Goal: Find specific page/section

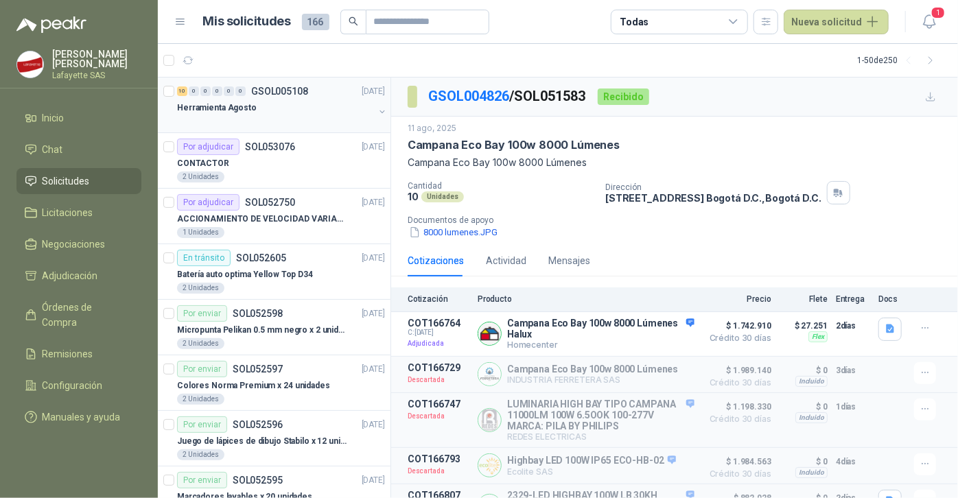
click at [279, 93] on p "GSOL005108" at bounding box center [279, 91] width 57 height 10
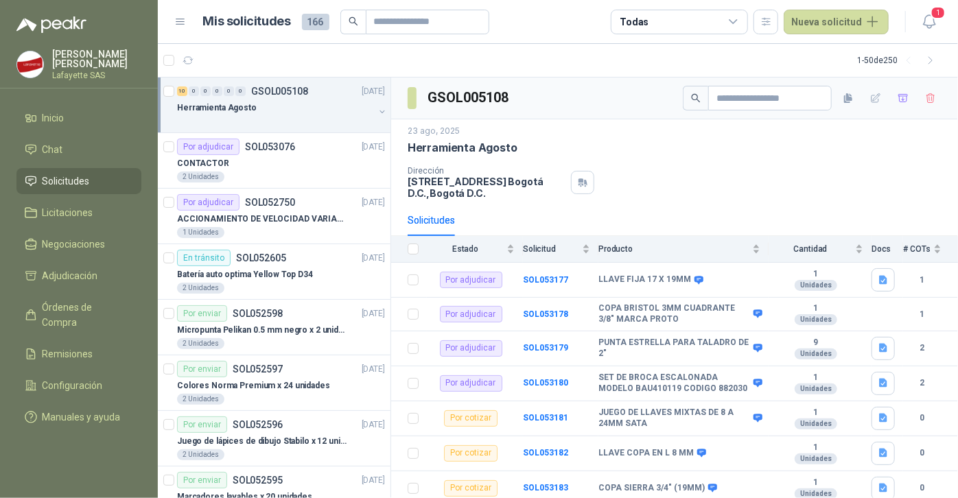
click at [279, 93] on p "GSOL005108" at bounding box center [279, 91] width 57 height 10
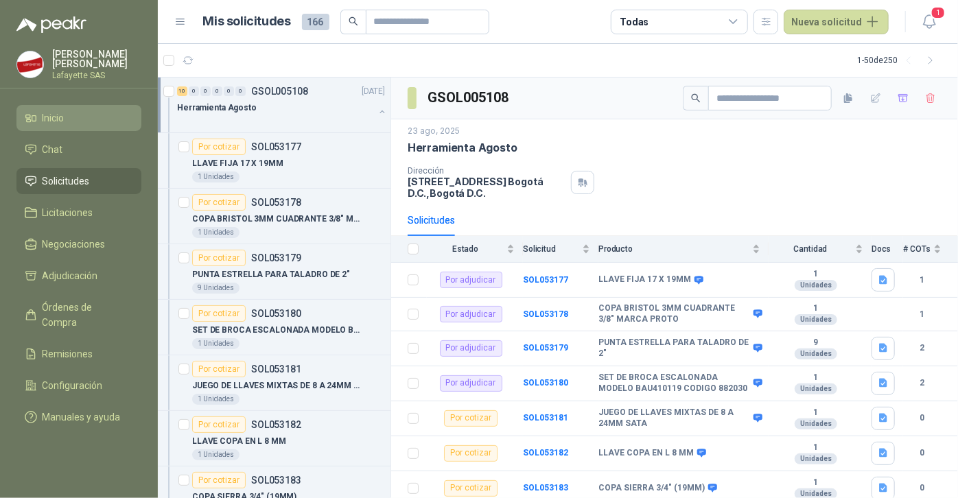
click at [58, 117] on span "Inicio" at bounding box center [54, 117] width 22 height 15
